Goal: Task Accomplishment & Management: Manage account settings

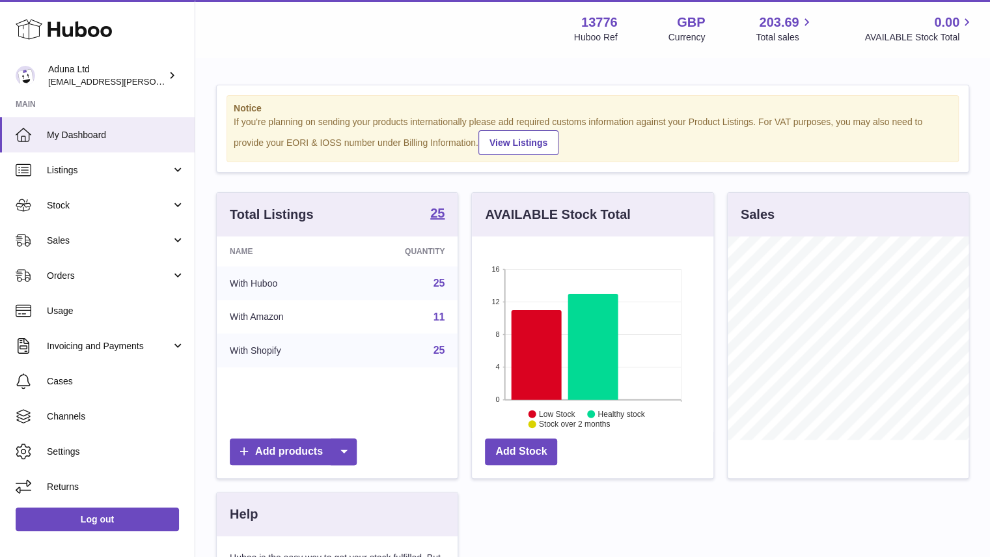
scroll to position [203, 242]
click at [83, 375] on span "Cases" at bounding box center [116, 381] width 138 height 12
click at [122, 268] on link "Orders" at bounding box center [97, 275] width 195 height 35
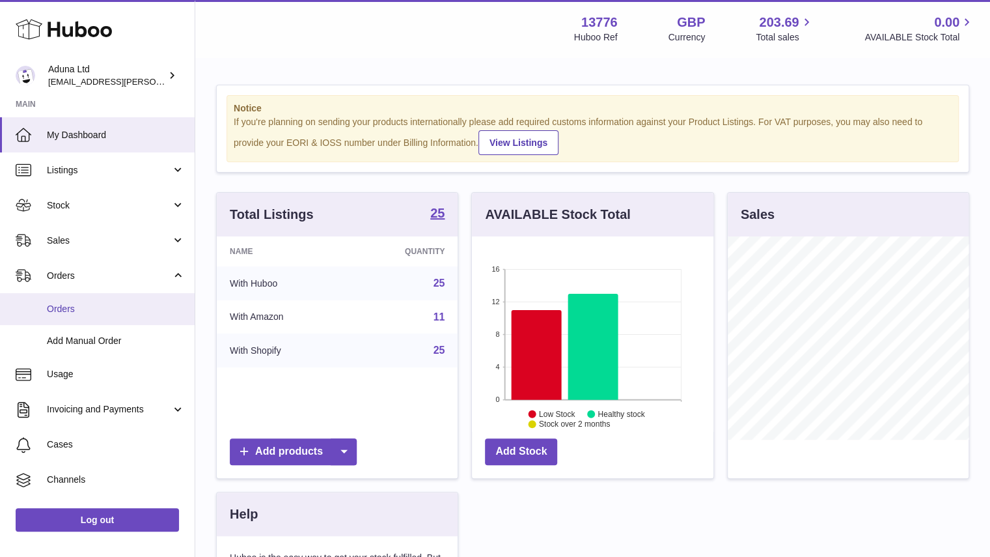
click at [110, 304] on span "Orders" at bounding box center [116, 309] width 138 height 12
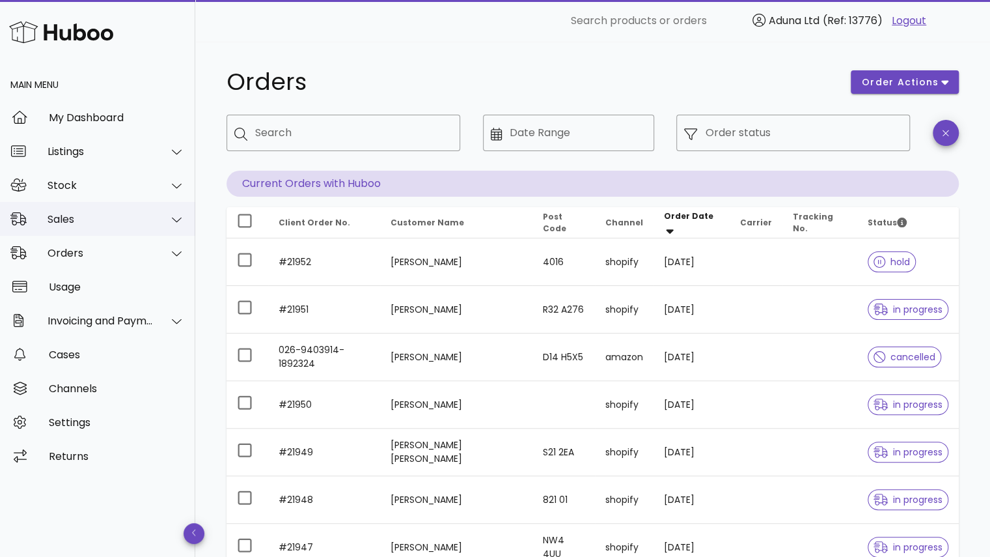
click at [121, 222] on div "Sales" at bounding box center [101, 219] width 106 height 12
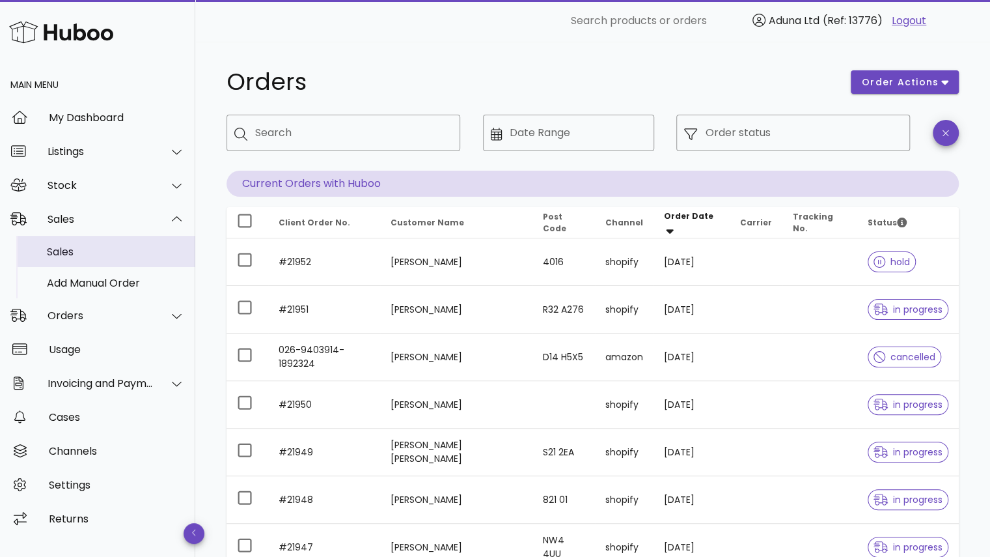
click at [121, 248] on div "Sales" at bounding box center [116, 251] width 138 height 12
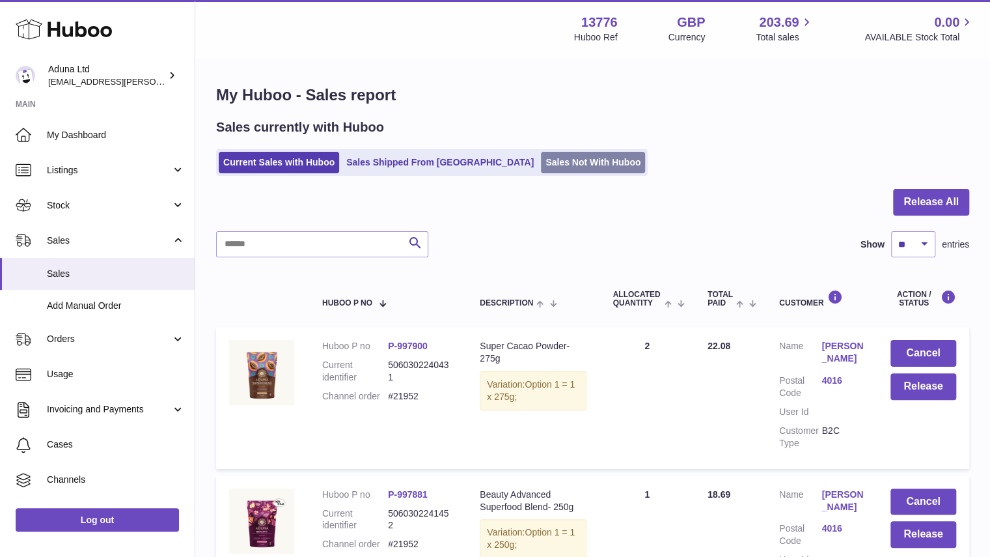
click at [541, 159] on link "Sales Not With Huboo" at bounding box center [593, 162] width 104 height 21
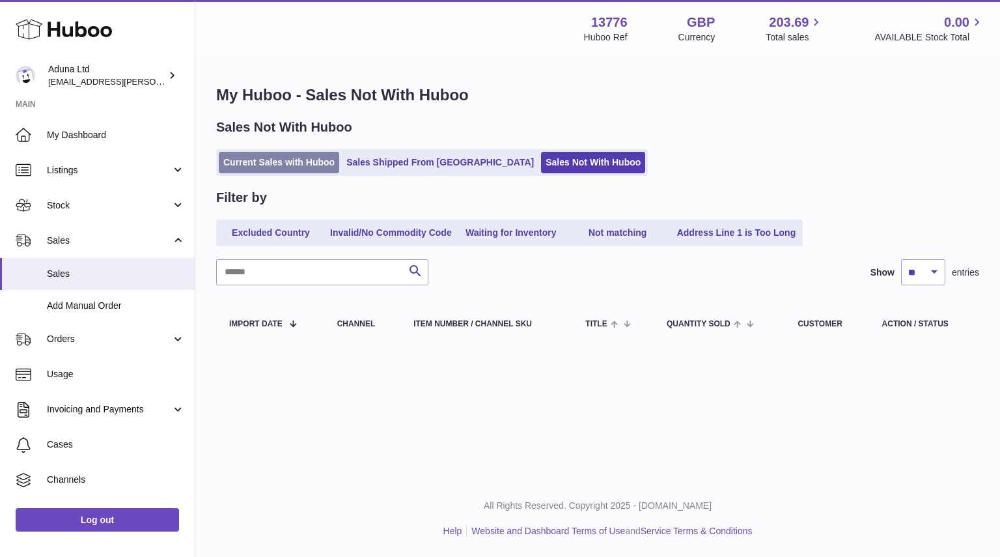
click at [290, 172] on link "Current Sales with Huboo" at bounding box center [279, 162] width 120 height 21
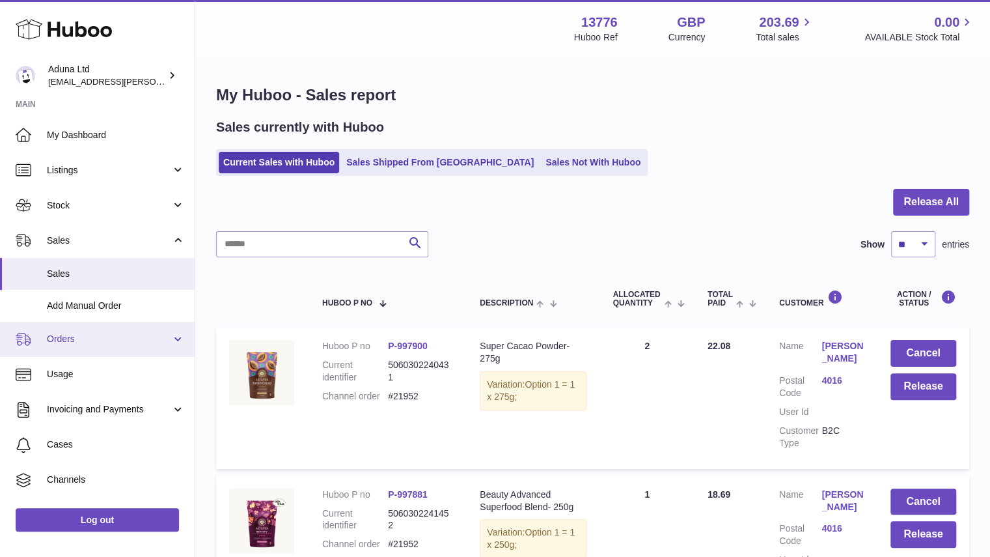
click at [154, 339] on span "Orders" at bounding box center [109, 339] width 124 height 12
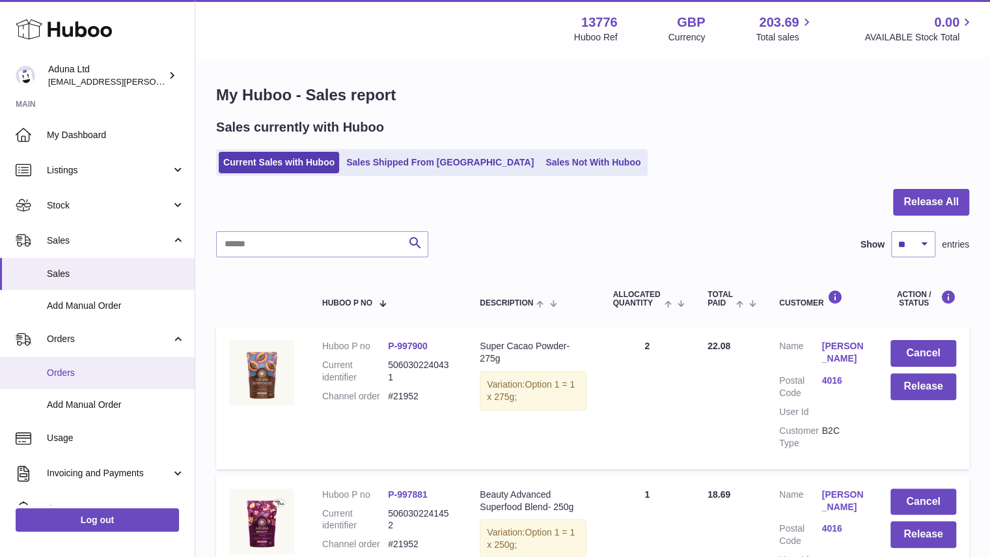
click at [121, 368] on span "Orders" at bounding box center [116, 373] width 138 height 12
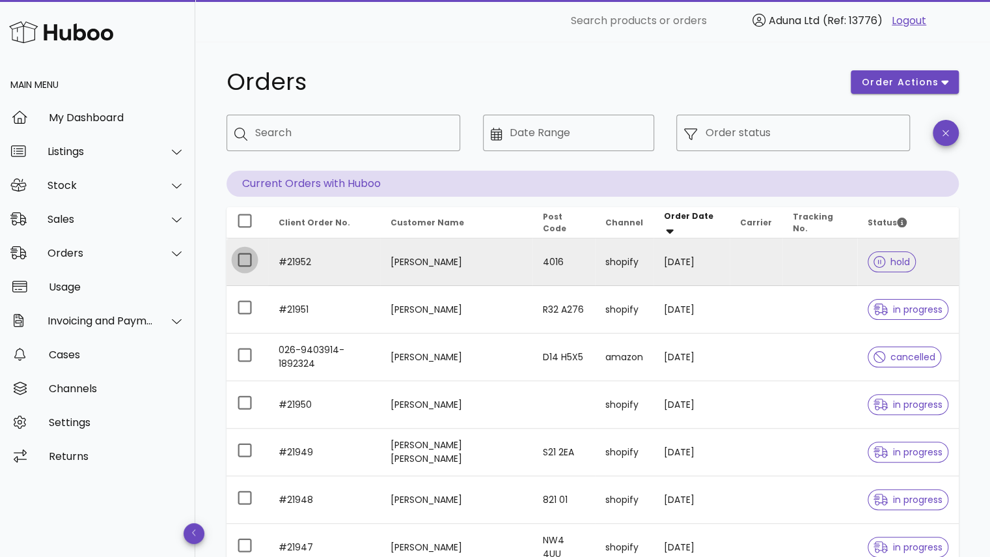
click at [249, 268] on div at bounding box center [245, 260] width 22 height 22
click at [877, 92] on button "order actions" at bounding box center [905, 81] width 108 height 23
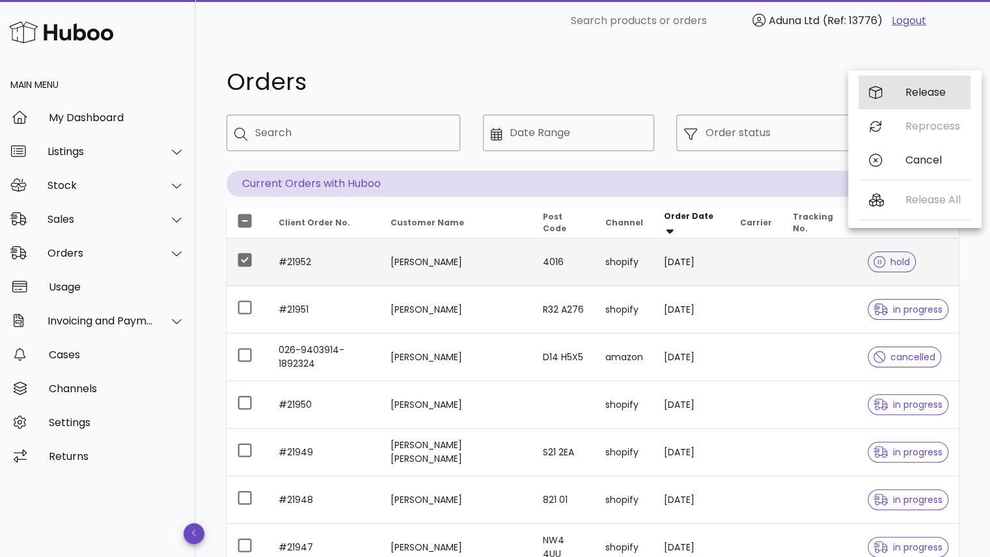
click at [902, 83] on div "Release" at bounding box center [915, 93] width 112 height 34
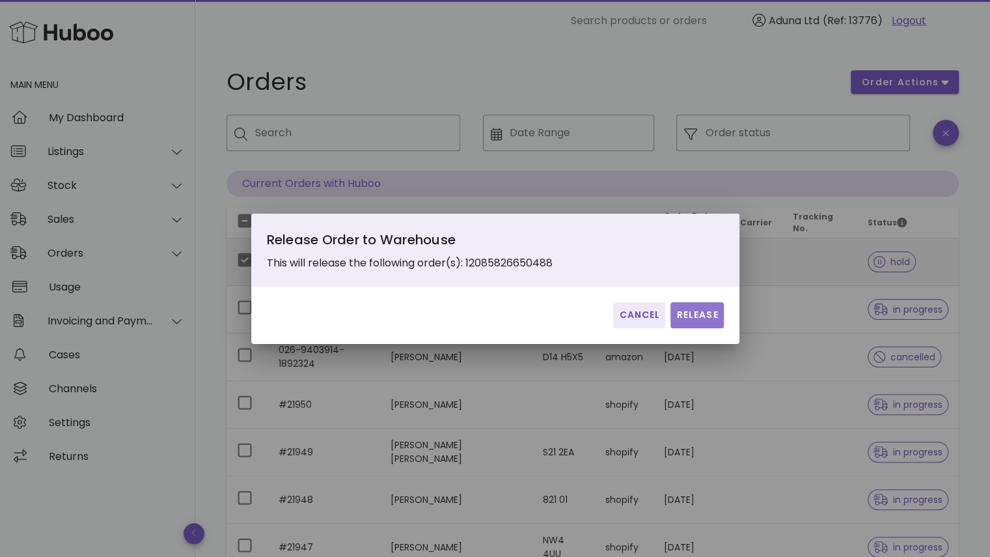
click at [676, 320] on span "Release" at bounding box center [697, 315] width 42 height 14
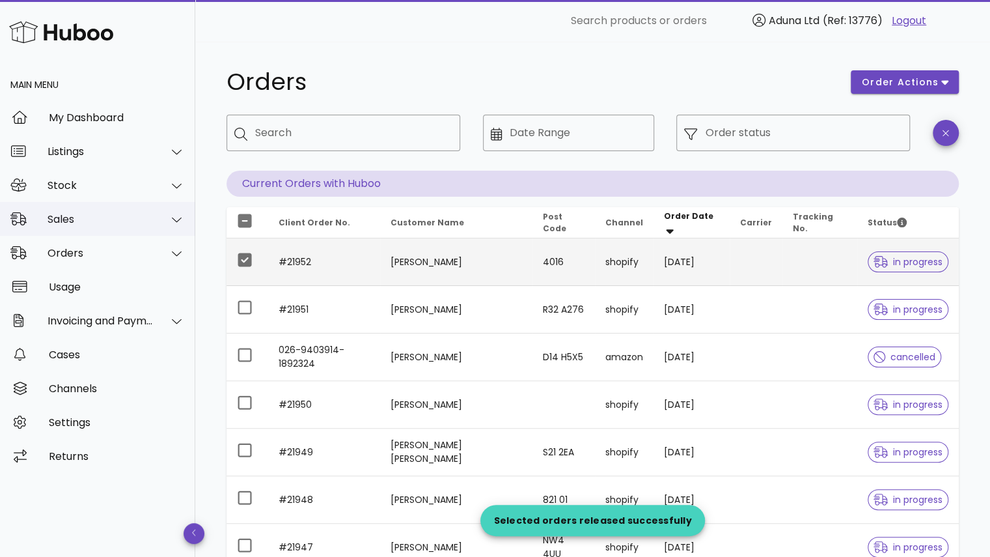
click at [116, 219] on div "Sales" at bounding box center [101, 219] width 106 height 12
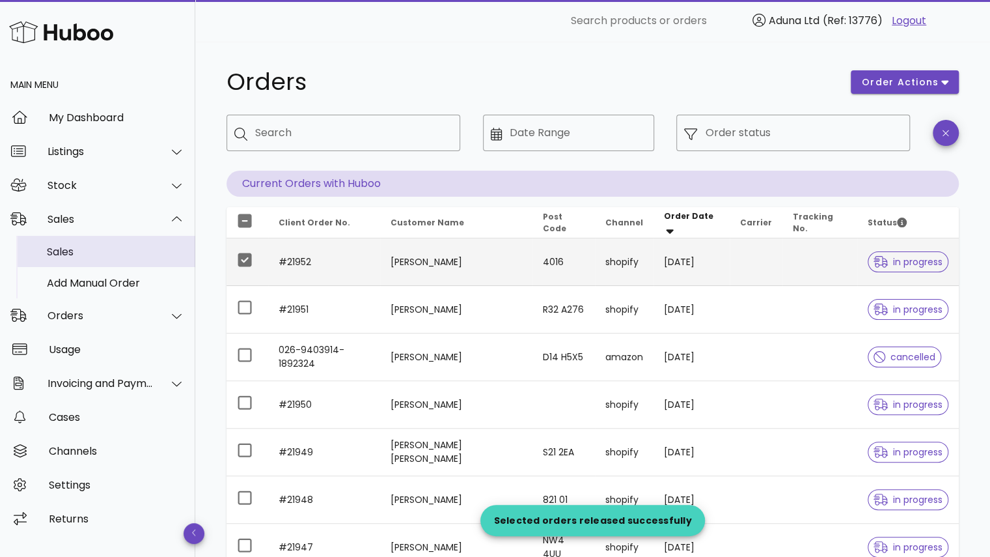
click at [111, 243] on div "Sales" at bounding box center [116, 252] width 138 height 28
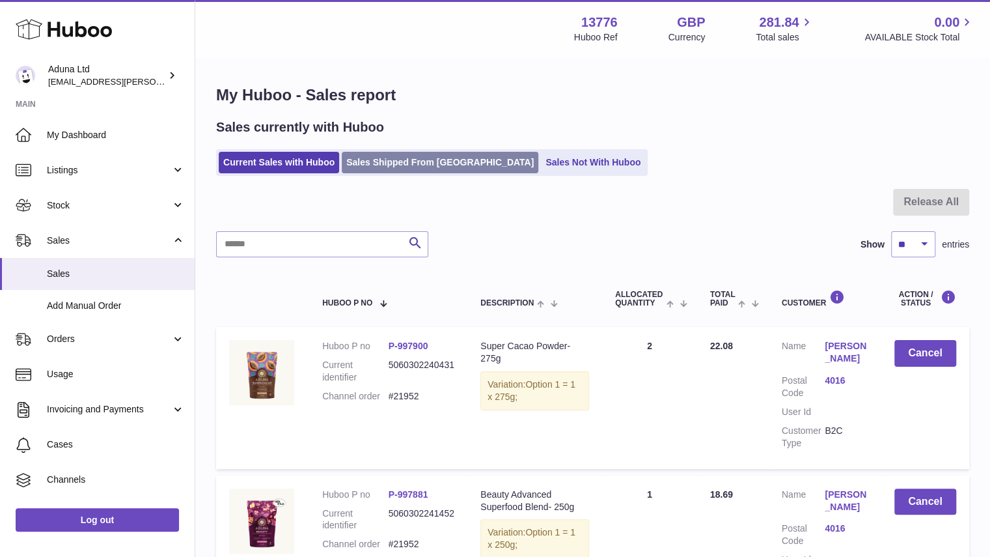
click at [428, 158] on link "Sales Shipped From [GEOGRAPHIC_DATA]" at bounding box center [440, 162] width 197 height 21
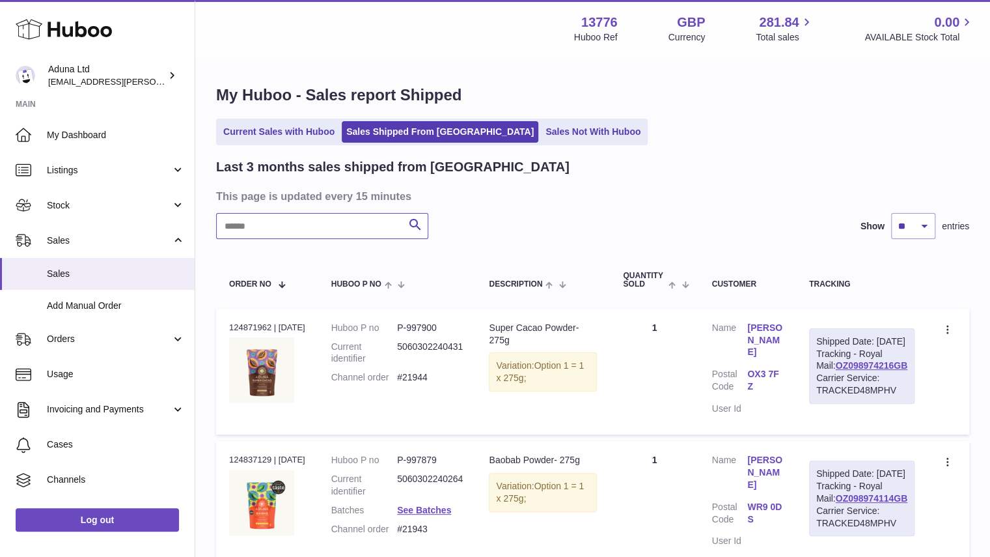
click at [311, 230] on input "text" at bounding box center [322, 226] width 212 height 26
type input "*****"
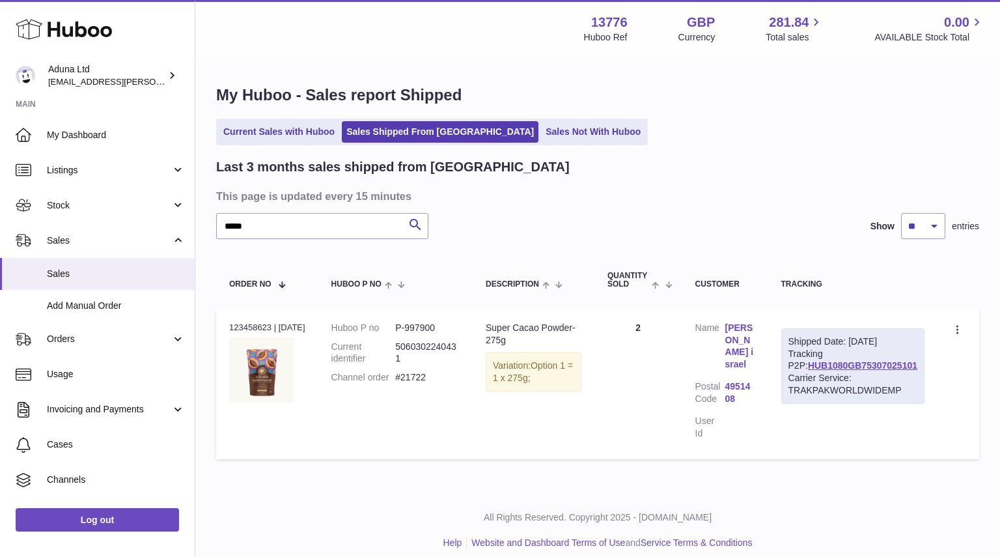
click at [460, 348] on dd "5060302240431" at bounding box center [427, 352] width 64 height 25
drag, startPoint x: 271, startPoint y: 328, endPoint x: 228, endPoint y: 329, distance: 43.6
click at [228, 329] on td "Order no 123458623 | [DATE]" at bounding box center [267, 384] width 102 height 150
copy div "123458623"
